Goal: Check status

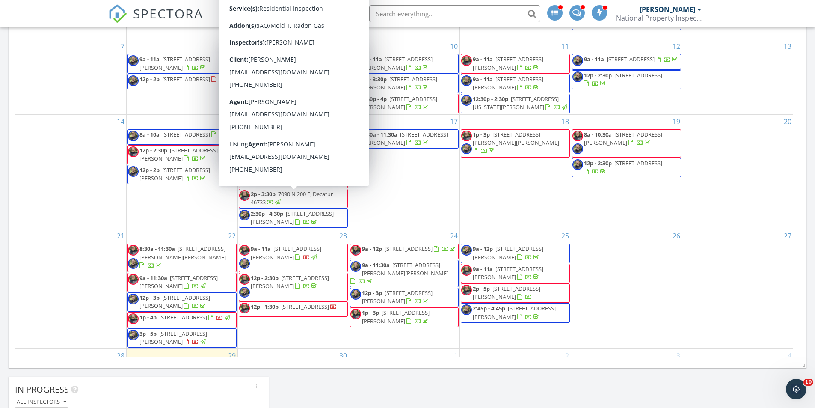
scroll to position [136, 0]
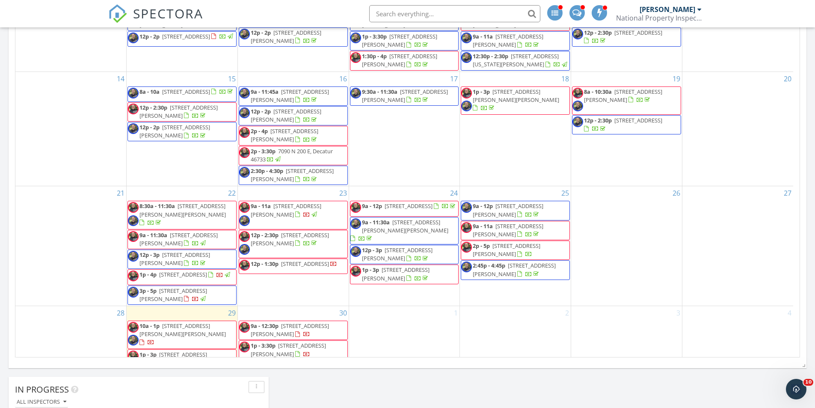
click at [361, 387] on div "[DATE] All Inspectors 10:00 am [STREET_ADDRESS][PERSON_NAME][PERSON_NAME] [PERS…" at bounding box center [407, 179] width 815 height 1335
click at [300, 383] on div "[DATE] All Inspectors 10:00 am [STREET_ADDRESS][PERSON_NAME][PERSON_NAME] [PERS…" at bounding box center [407, 179] width 815 height 1335
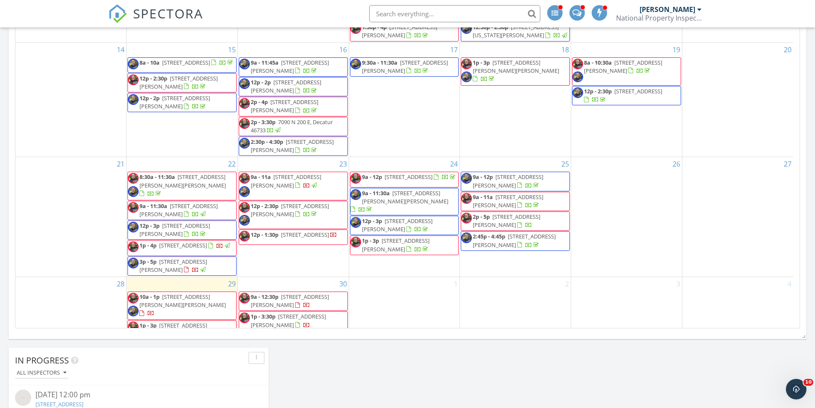
scroll to position [642, 0]
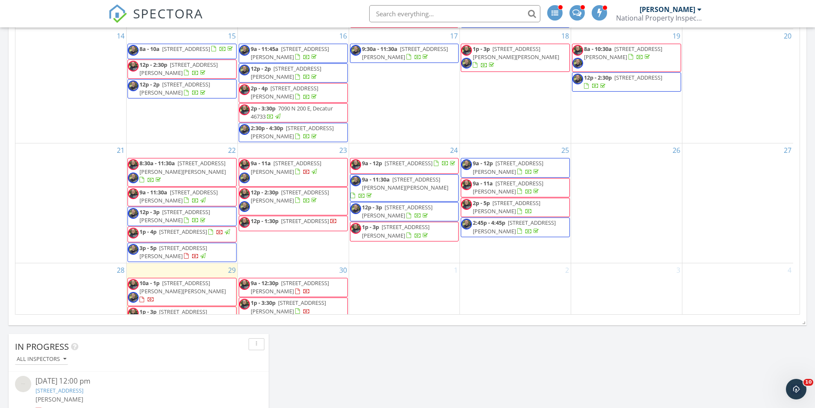
click at [389, 327] on div "[DATE] All Inspectors 10:00 am [STREET_ADDRESS][PERSON_NAME][PERSON_NAME] [PERS…" at bounding box center [407, 136] width 815 height 1335
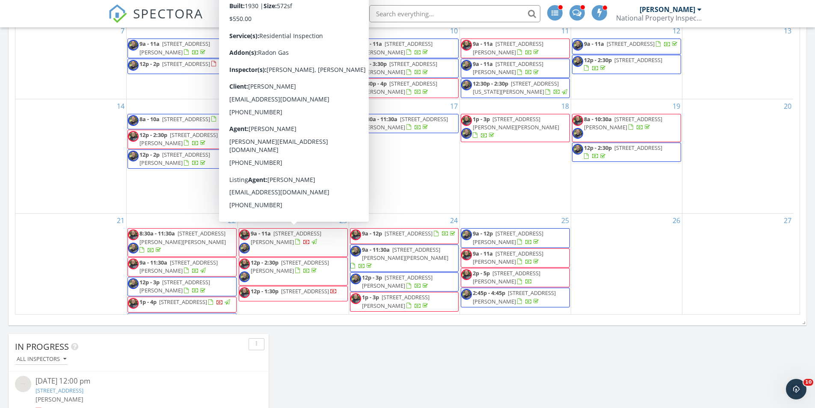
scroll to position [50, 0]
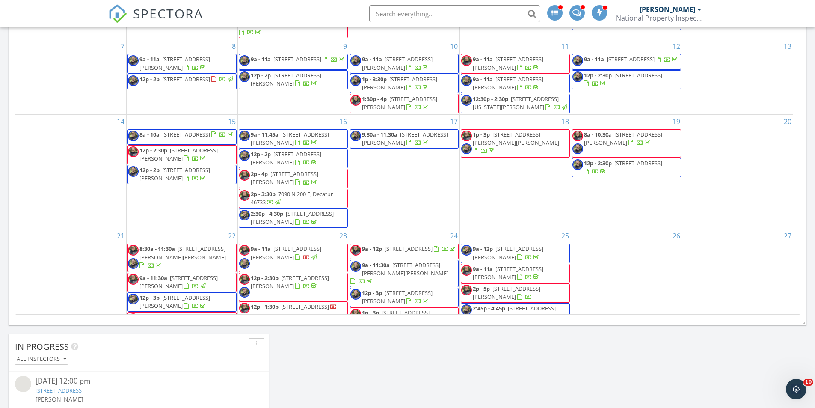
drag, startPoint x: 340, startPoint y: 351, endPoint x: 335, endPoint y: 345, distance: 7.4
click at [340, 351] on div "[DATE] All Inspectors 10:00 am [STREET_ADDRESS][PERSON_NAME][PERSON_NAME] [PERS…" at bounding box center [407, 136] width 815 height 1335
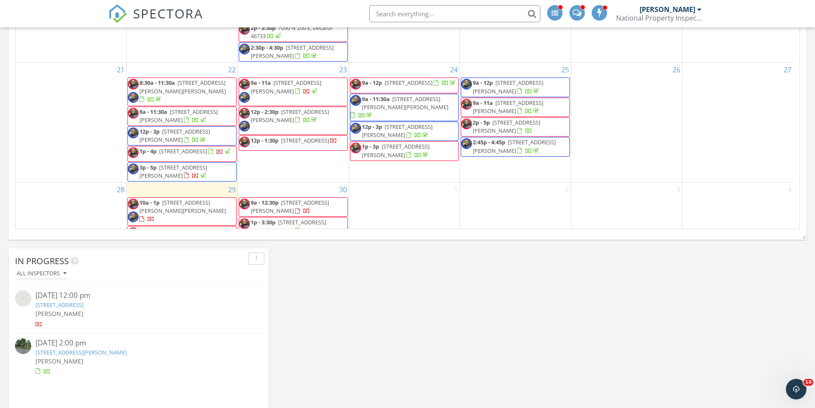
scroll to position [136, 0]
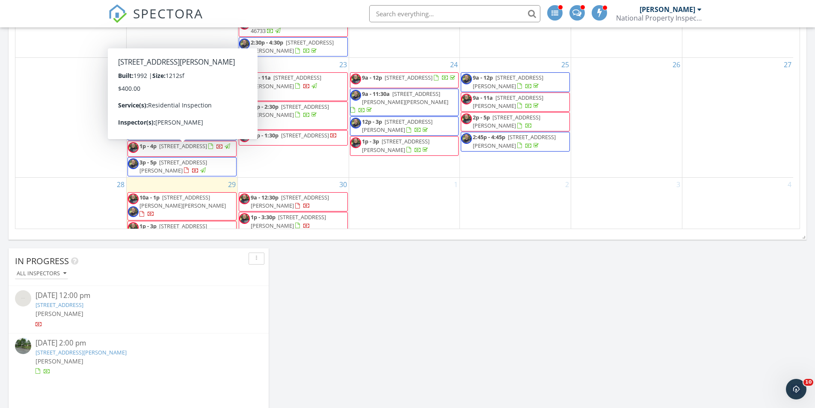
click at [438, 326] on div "[DATE] All Inspectors 10:00 am [STREET_ADDRESS][PERSON_NAME][PERSON_NAME] [PERS…" at bounding box center [407, 51] width 815 height 1335
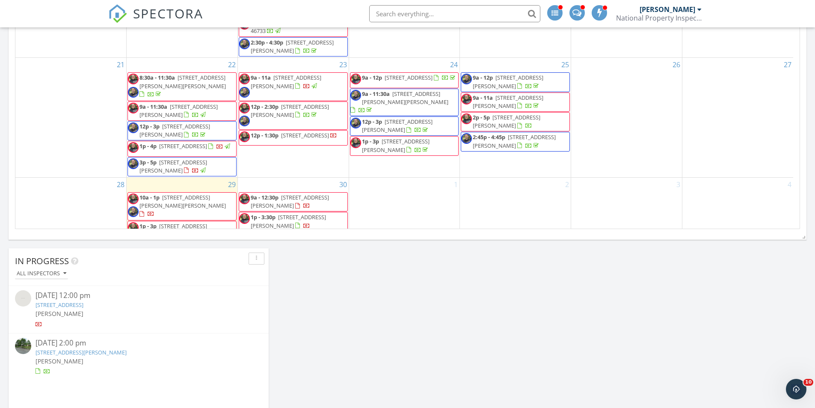
click at [464, 347] on div "[DATE] All Inspectors 10:00 am [STREET_ADDRESS][PERSON_NAME][PERSON_NAME] [PERS…" at bounding box center [407, 51] width 815 height 1335
click at [373, 331] on div "[DATE] All Inspectors 10:00 am [STREET_ADDRESS][PERSON_NAME][PERSON_NAME] [PERS…" at bounding box center [407, 51] width 815 height 1335
click at [355, 286] on div "[DATE] All Inspectors 10:00 am [STREET_ADDRESS][PERSON_NAME][PERSON_NAME] [PERS…" at bounding box center [407, 51] width 815 height 1335
click at [315, 280] on div "[DATE] All Inspectors 10:00 am [STREET_ADDRESS][PERSON_NAME][PERSON_NAME] [PERS…" at bounding box center [407, 51] width 815 height 1335
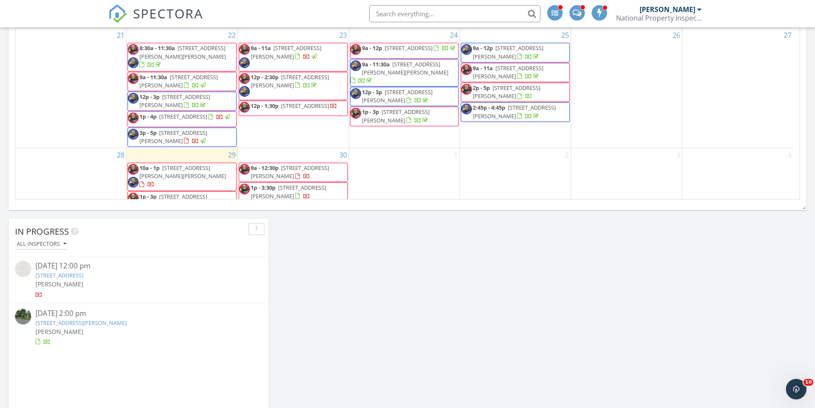
scroll to position [770, 0]
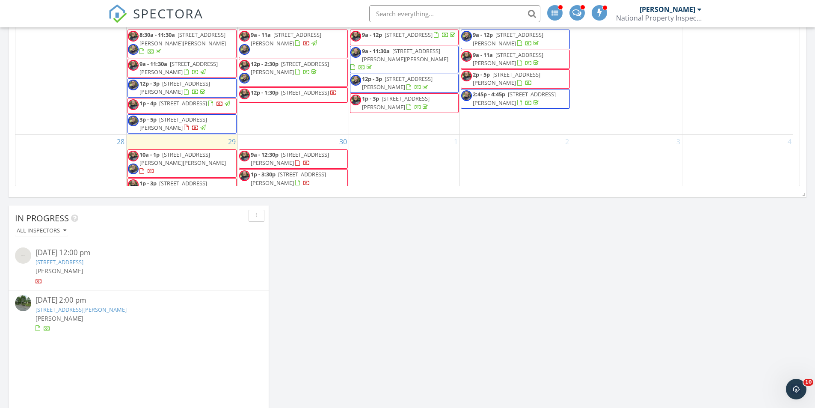
click at [321, 228] on div "[DATE] All Inspectors 10:00 am [STREET_ADDRESS][PERSON_NAME][PERSON_NAME] [PERS…" at bounding box center [407, 8] width 815 height 1335
click at [320, 224] on div "[DATE] All Inspectors 10:00 am [STREET_ADDRESS][PERSON_NAME][PERSON_NAME] [PERS…" at bounding box center [407, 8] width 815 height 1335
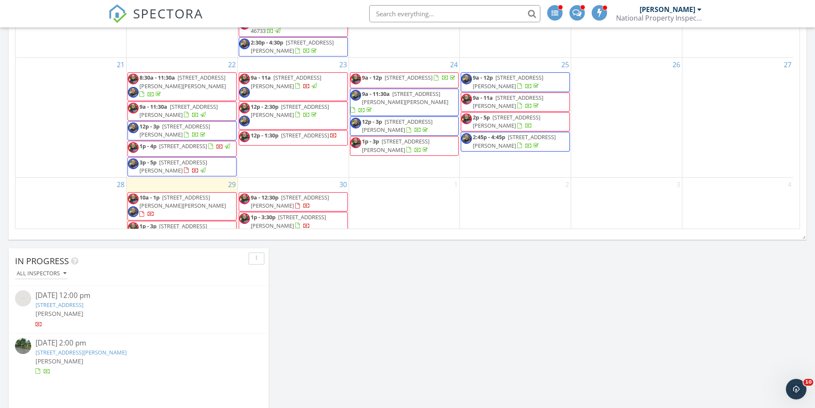
click at [325, 336] on div "[DATE] All Inspectors 10:00 am [STREET_ADDRESS][PERSON_NAME][PERSON_NAME] [PERS…" at bounding box center [407, 51] width 815 height 1335
click at [368, 302] on div "[DATE] All Inspectors 10:00 am [STREET_ADDRESS][PERSON_NAME][PERSON_NAME] [PERS…" at bounding box center [407, 51] width 815 height 1335
click at [317, 348] on div "[DATE] All Inspectors 10:00 am [STREET_ADDRESS][PERSON_NAME][PERSON_NAME] [PERS…" at bounding box center [407, 51] width 815 height 1335
click at [326, 343] on div "[DATE] All Inspectors 10:00 am [STREET_ADDRESS][PERSON_NAME][PERSON_NAME] [PERS…" at bounding box center [407, 51] width 815 height 1335
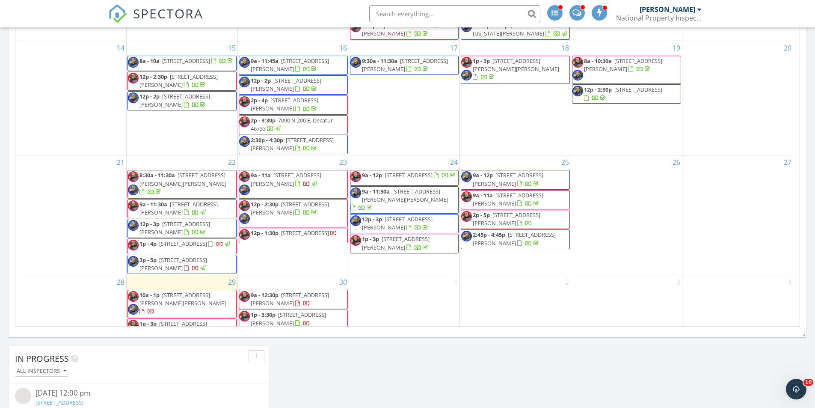
scroll to position [642, 0]
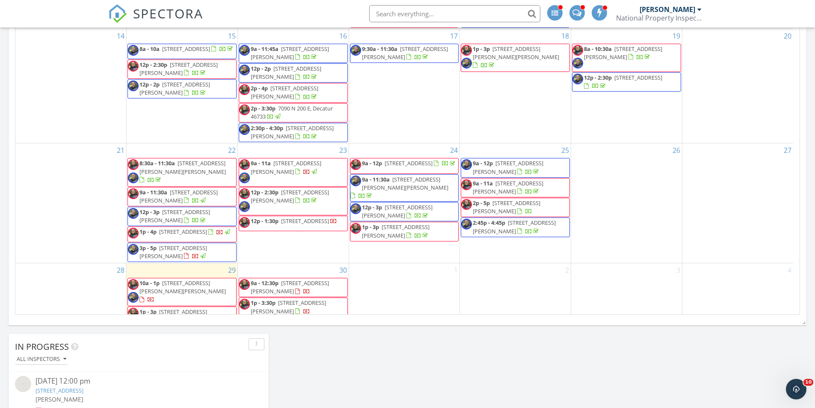
click at [372, 377] on div "[DATE] All Inspectors 10:00 am [STREET_ADDRESS][PERSON_NAME][PERSON_NAME] [PERS…" at bounding box center [407, 136] width 815 height 1335
